Goal: Entertainment & Leisure: Consume media (video, audio)

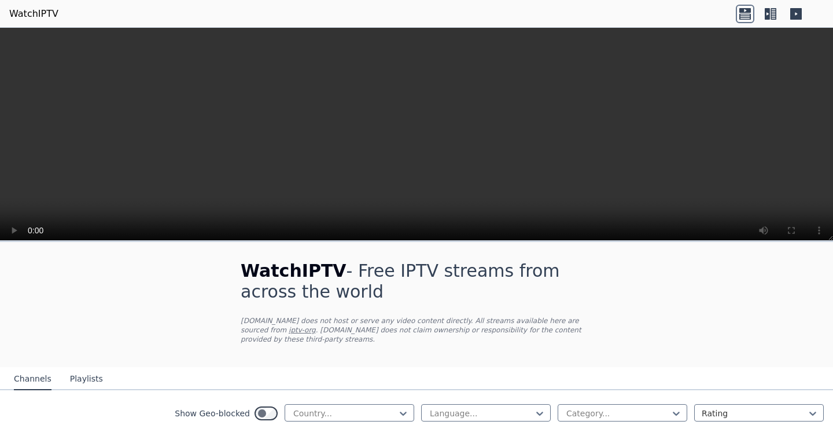
scroll to position [36, 0]
click at [87, 368] on button "Playlists" at bounding box center [86, 379] width 33 height 22
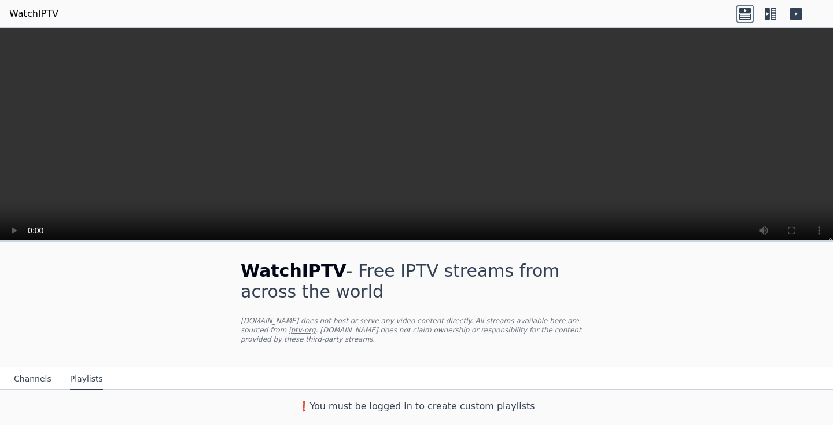
click at [39, 368] on button "Channels" at bounding box center [33, 379] width 38 height 22
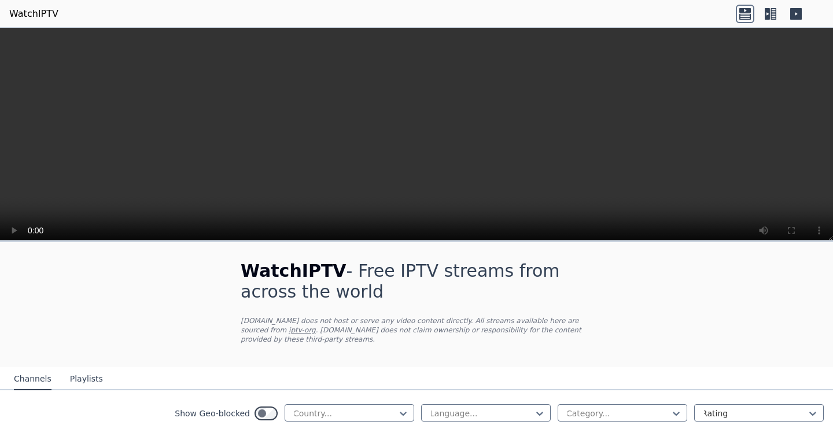
scroll to position [0, 0]
click at [18, 248] on video at bounding box center [416, 143] width 833 height 231
click at [750, 17] on icon at bounding box center [746, 16] width 12 height 6
click at [774, 13] on icon at bounding box center [774, 14] width 6 height 12
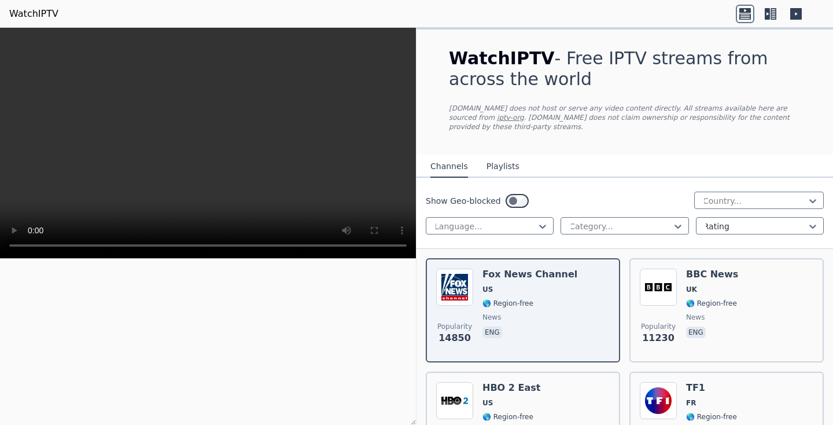
click at [797, 13] on icon at bounding box center [796, 14] width 19 height 19
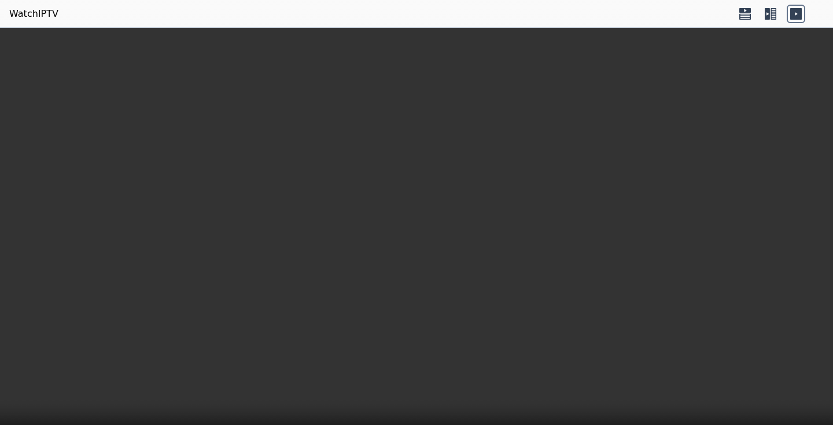
click at [750, 15] on icon at bounding box center [746, 16] width 12 height 6
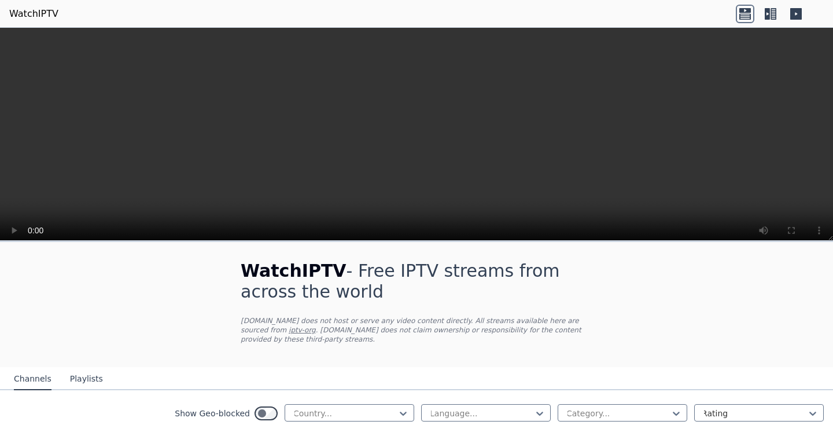
scroll to position [36, 0]
click at [330, 407] on div "Country..." at bounding box center [344, 413] width 105 height 12
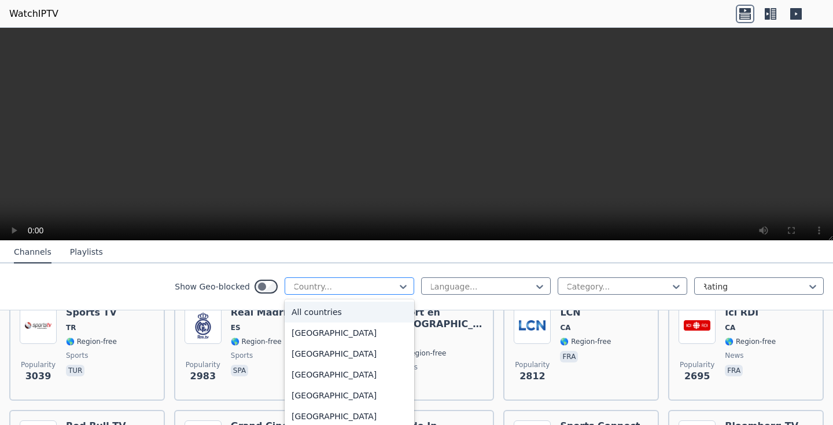
scroll to position [381, 0]
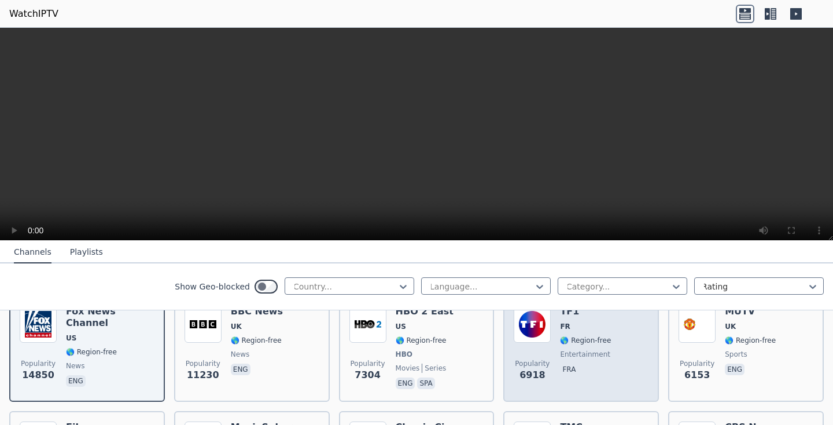
scroll to position [134, 0]
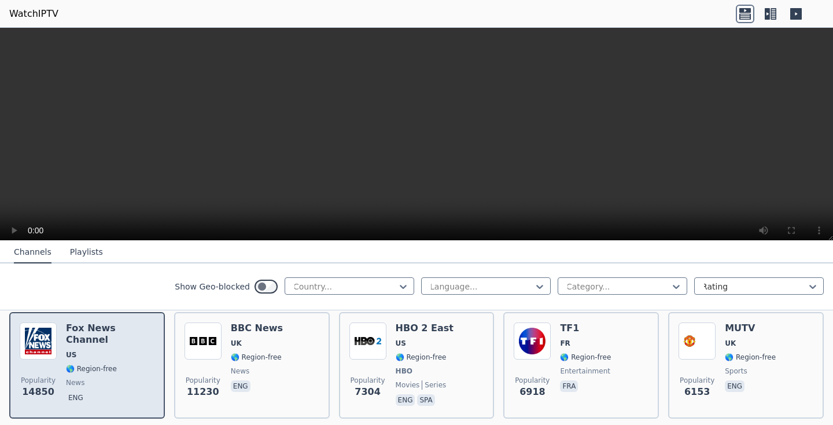
click at [47, 340] on img at bounding box center [38, 340] width 37 height 37
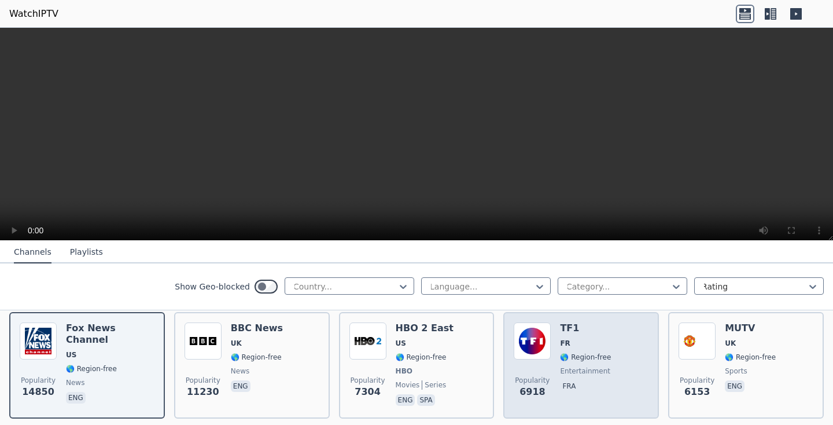
click at [538, 323] on img at bounding box center [532, 340] width 37 height 37
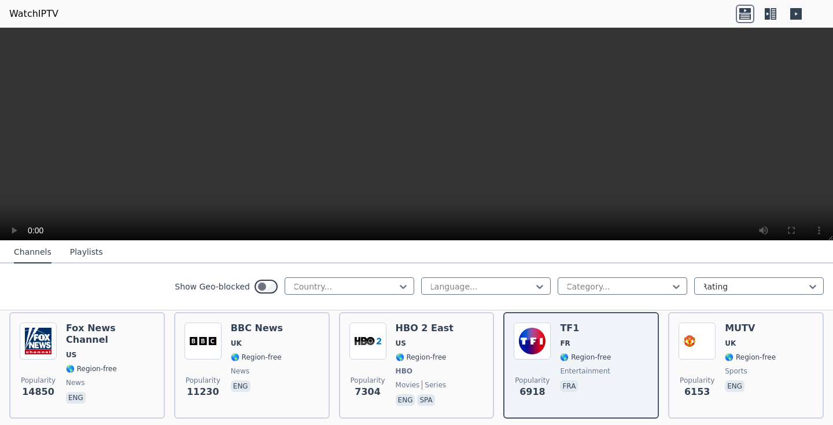
click at [421, 106] on video at bounding box center [416, 143] width 833 height 231
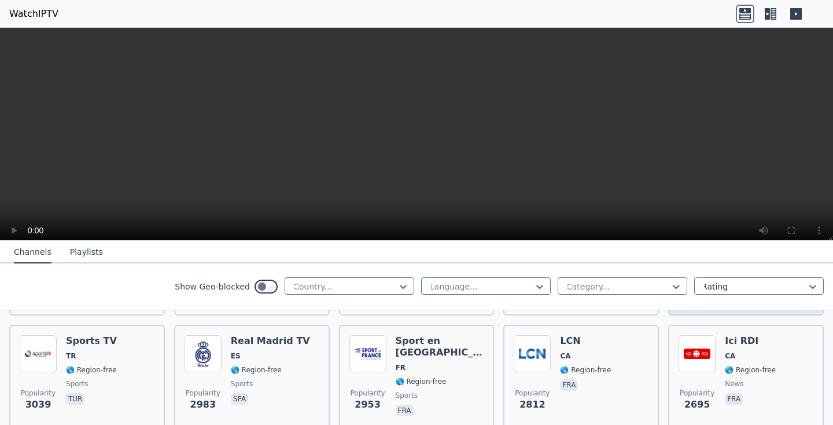
scroll to position [352, 0]
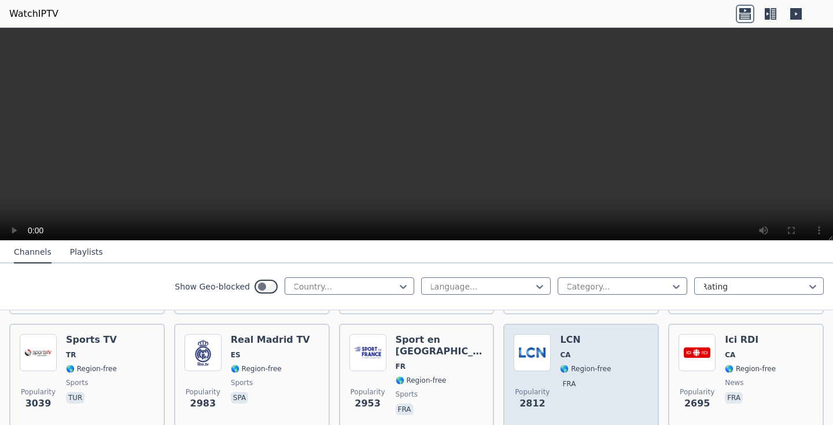
click at [543, 341] on img at bounding box center [532, 352] width 37 height 37
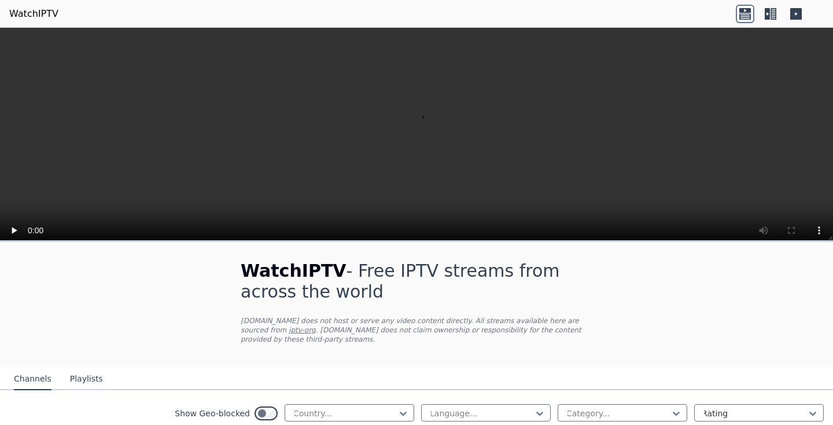
scroll to position [0, 0]
